Goal: Transaction & Acquisition: Purchase product/service

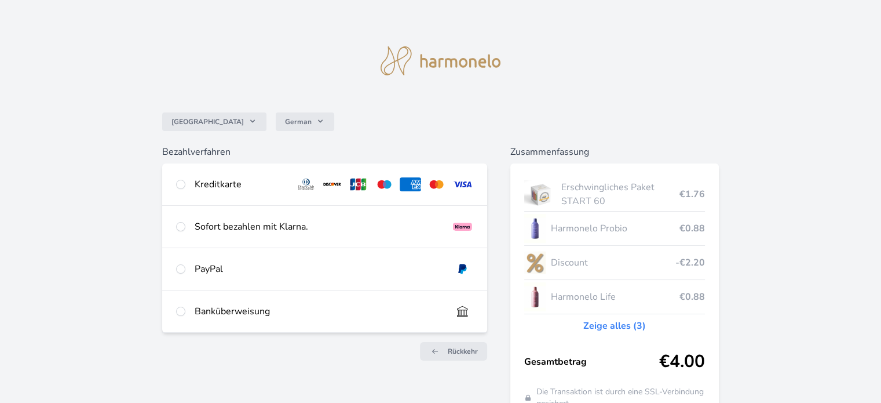
scroll to position [58, 0]
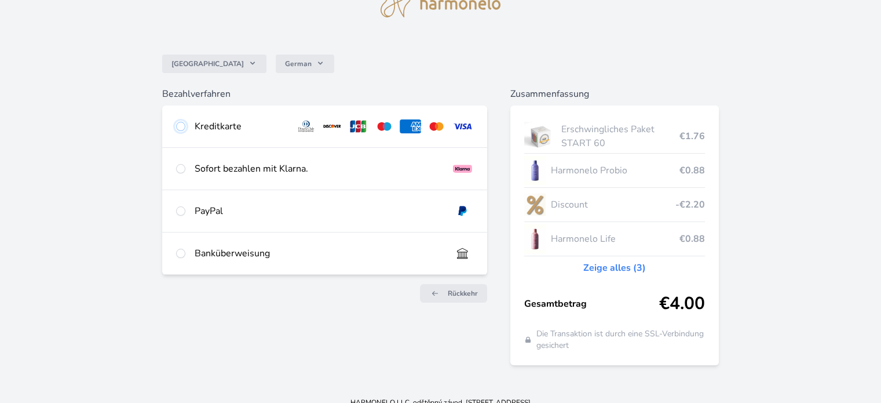
click at [183, 127] on input "radio" at bounding box center [180, 126] width 9 height 9
radio input "true"
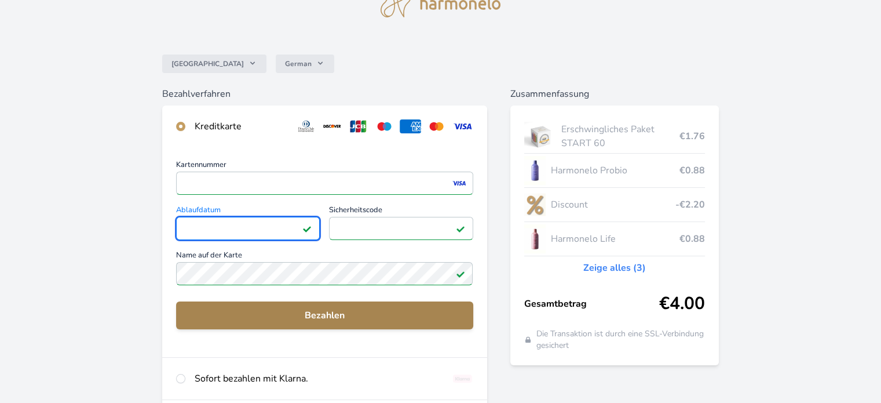
click at [335, 312] on span "Bezahlen" at bounding box center [324, 315] width 278 height 14
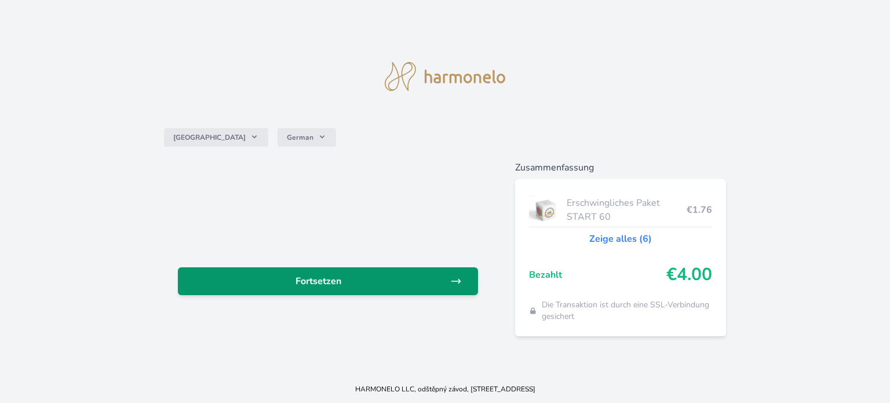
click at [400, 282] on span "Fortsetzen" at bounding box center [318, 281] width 263 height 14
